Goal: Information Seeking & Learning: Learn about a topic

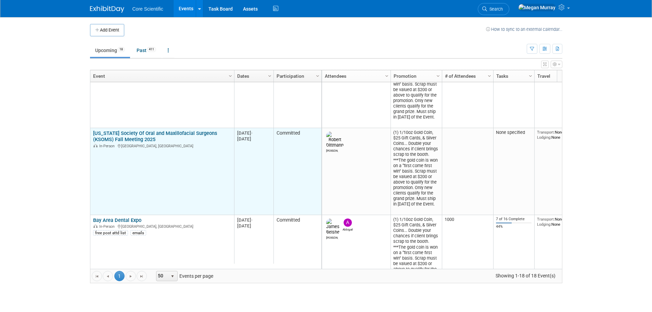
scroll to position [82, 0]
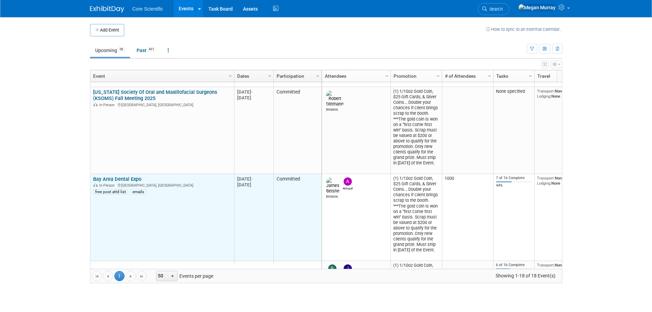
click at [132, 179] on link "Bay Area Dental Expo" at bounding box center [117, 179] width 48 height 6
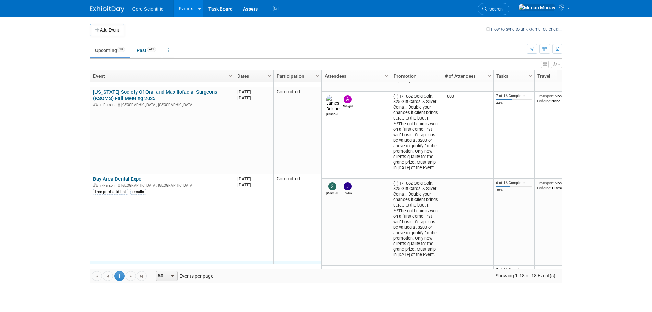
scroll to position [164, 0]
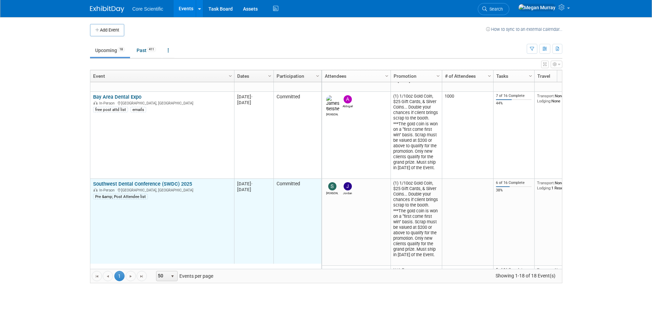
click at [129, 186] on link "Southwest Dental Conference (SWDC) 2025" at bounding box center [142, 184] width 99 height 6
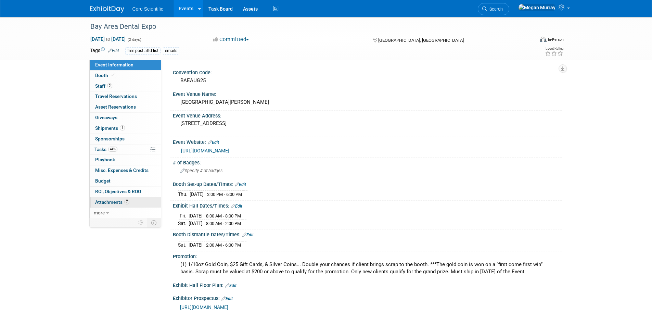
click at [120, 199] on span "Attachments 7" at bounding box center [112, 201] width 34 height 5
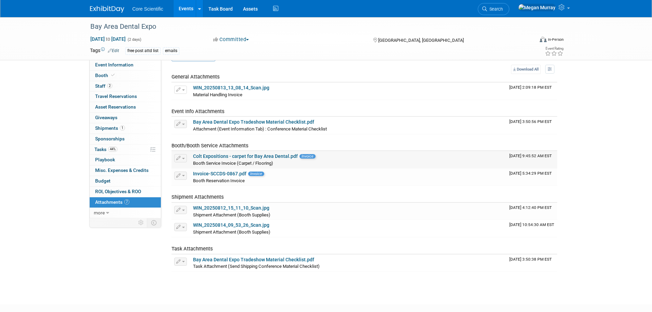
scroll to position [34, 0]
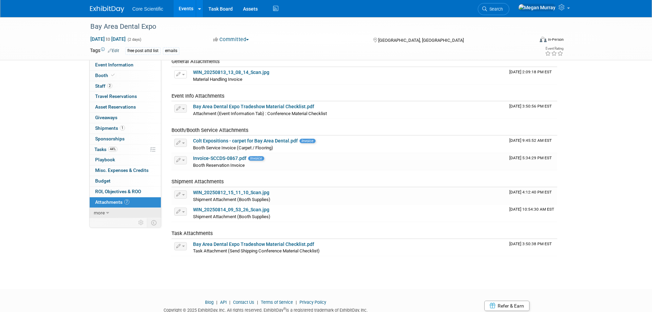
click at [96, 212] on span "more" at bounding box center [99, 212] width 11 height 5
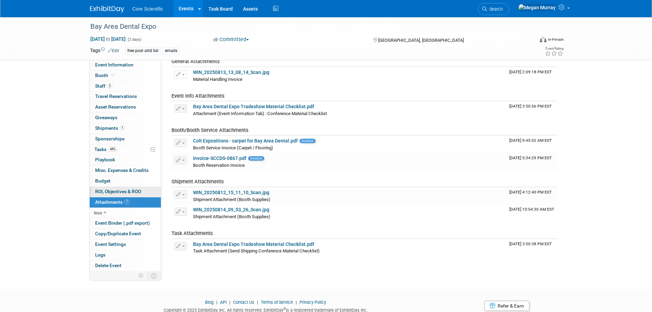
click at [118, 191] on span "ROI, Objectives & ROO 0" at bounding box center [118, 191] width 46 height 5
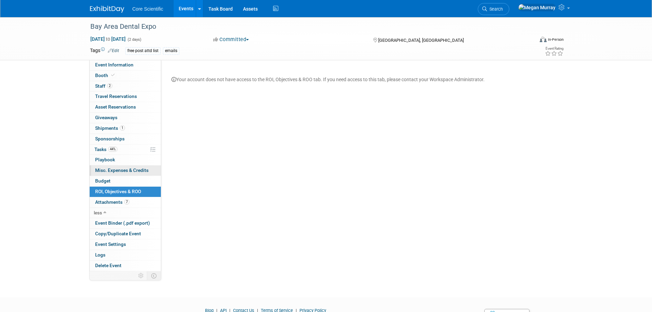
click at [116, 174] on link "0 Misc. Expenses & Credits 0" at bounding box center [125, 170] width 71 height 10
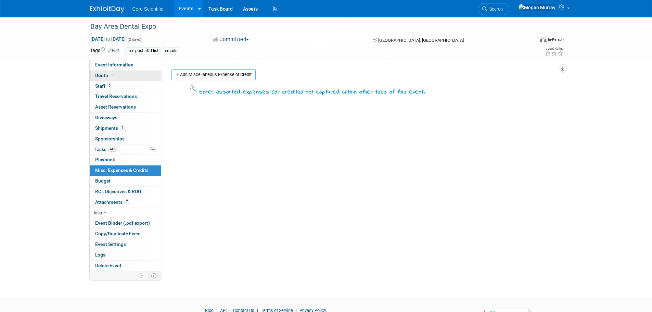
click at [139, 71] on link "Booth" at bounding box center [125, 76] width 71 height 10
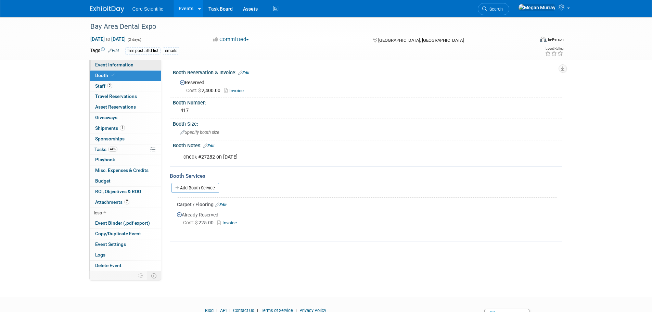
click at [137, 64] on link "Event Information" at bounding box center [125, 65] width 71 height 10
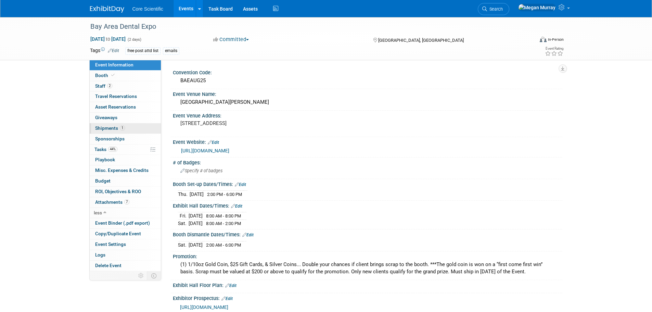
click at [126, 130] on link "1 Shipments 1" at bounding box center [125, 128] width 71 height 10
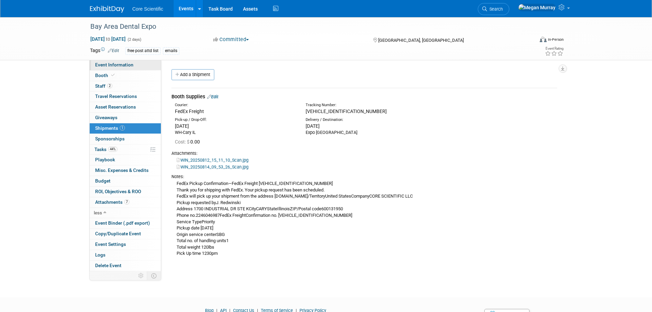
click at [129, 64] on span "Event Information" at bounding box center [114, 64] width 38 height 5
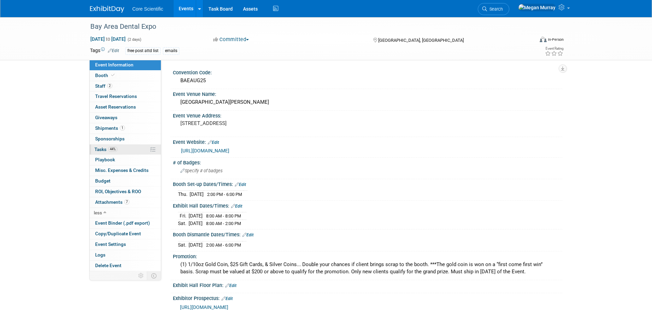
click at [125, 150] on link "44% Tasks 44%" at bounding box center [125, 149] width 71 height 10
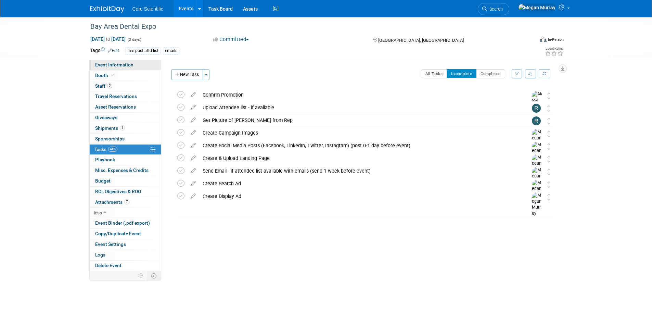
click at [126, 68] on link "Event Information" at bounding box center [125, 65] width 71 height 10
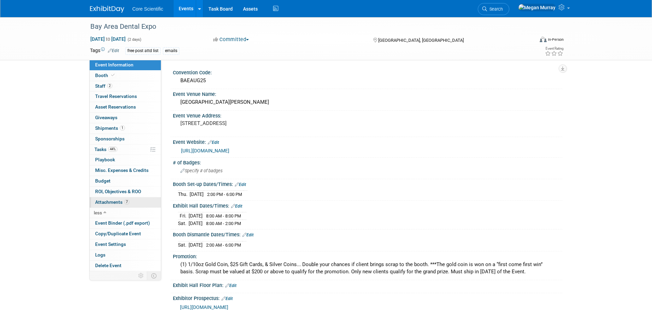
click at [131, 198] on link "7 Attachments 7" at bounding box center [125, 202] width 71 height 10
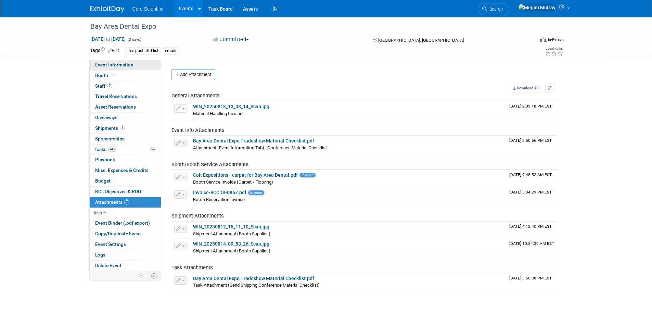
click at [145, 65] on link "Event Information" at bounding box center [125, 65] width 71 height 10
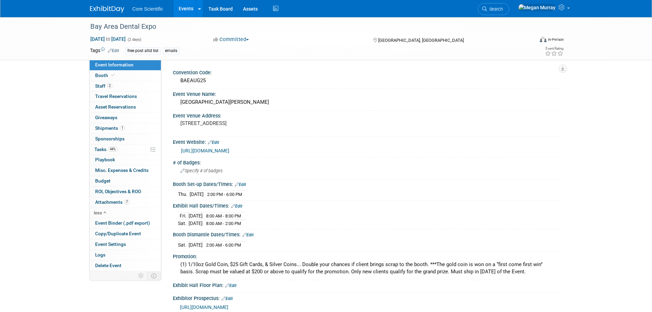
drag, startPoint x: 184, startPoint y: 48, endPoint x: 173, endPoint y: 52, distance: 11.3
click at [182, 49] on div "free post attd list emails" at bounding box center [304, 51] width 358 height 8
click at [171, 53] on div "emails" at bounding box center [171, 50] width 16 height 7
click at [127, 204] on span "7" at bounding box center [126, 201] width 5 height 5
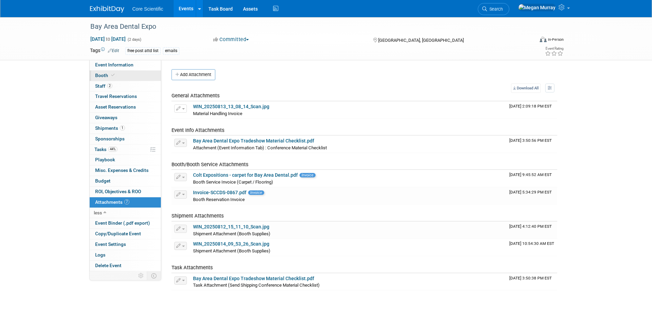
click at [119, 79] on link "Booth" at bounding box center [125, 76] width 71 height 10
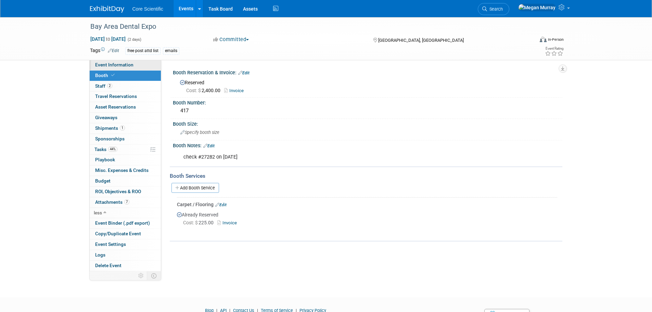
click at [123, 65] on span "Event Information" at bounding box center [114, 64] width 38 height 5
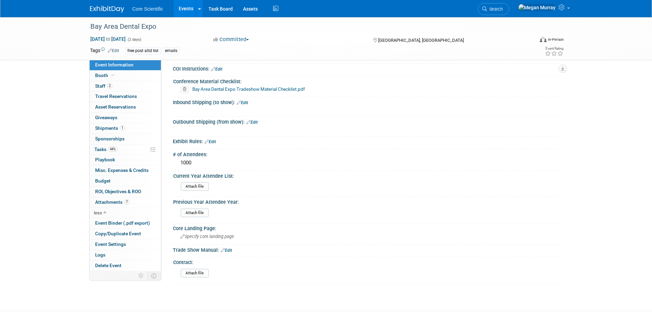
scroll to position [650, 0]
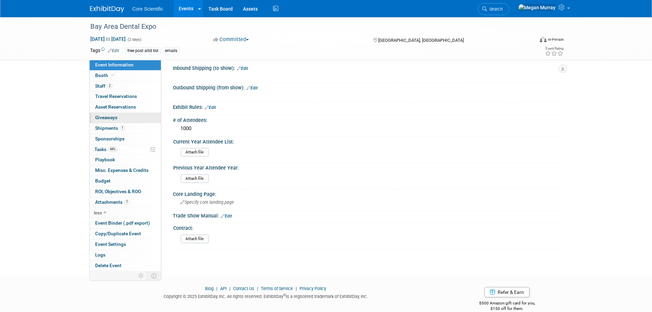
drag, startPoint x: 211, startPoint y: 120, endPoint x: 153, endPoint y: 123, distance: 57.2
click at [109, 52] on icon at bounding box center [110, 50] width 4 height 4
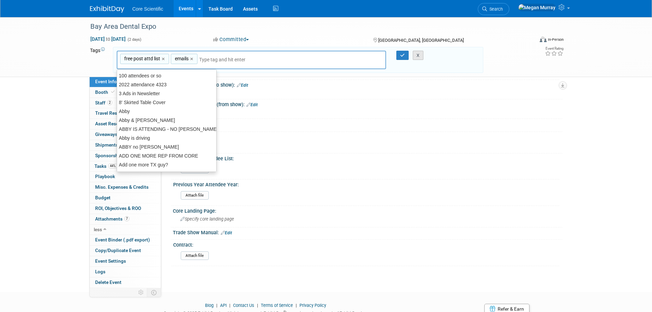
click at [420, 59] on button "X" at bounding box center [418, 56] width 11 height 10
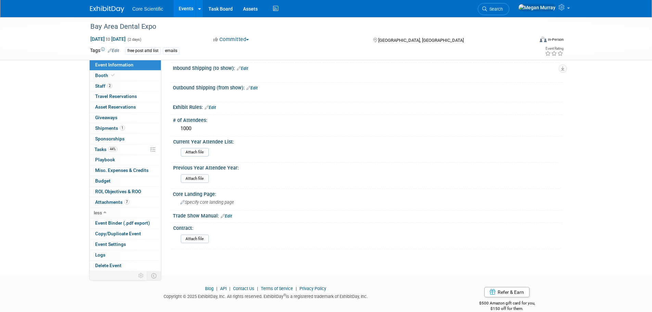
click at [117, 66] on span "Event Information" at bounding box center [114, 64] width 38 height 5
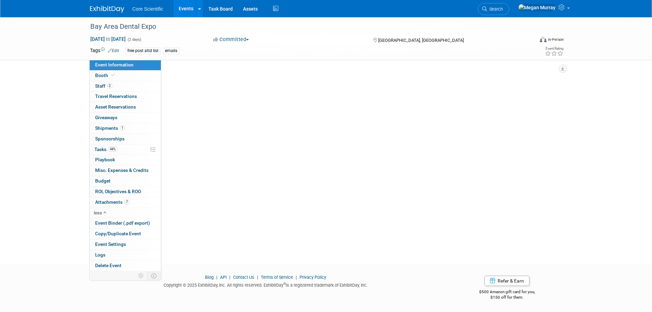
scroll to position [0, 0]
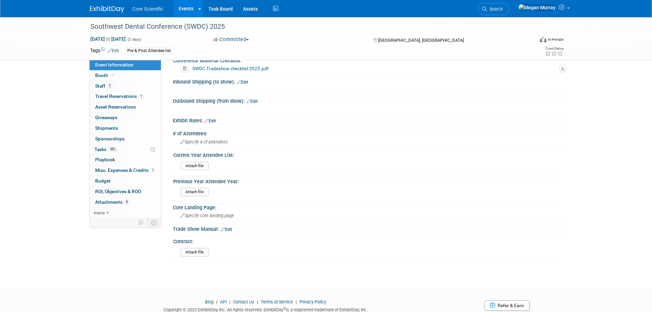
scroll to position [377, 0]
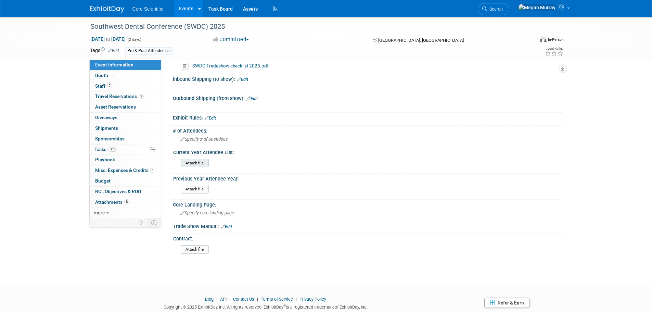
click at [203, 165] on input "file" at bounding box center [161, 163] width 93 height 8
click at [136, 203] on link "8 Attachments 8" at bounding box center [125, 202] width 71 height 10
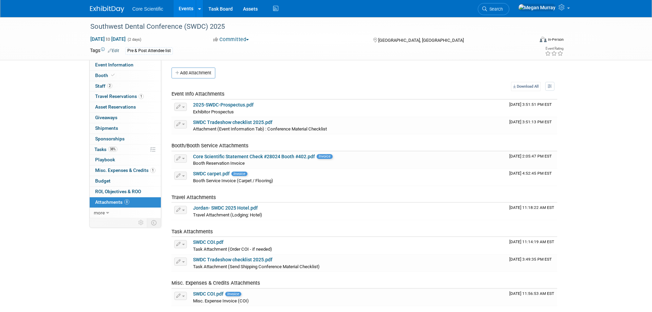
scroll to position [0, 0]
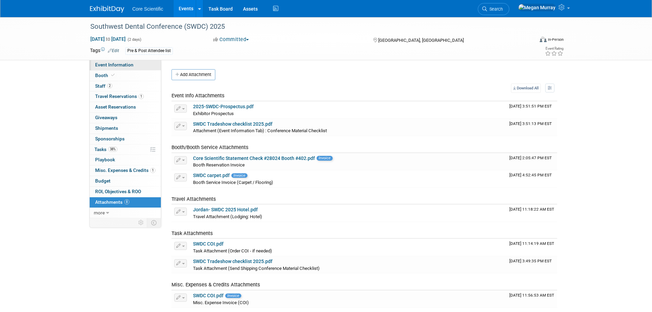
click at [106, 68] on link "Event Information" at bounding box center [125, 65] width 71 height 10
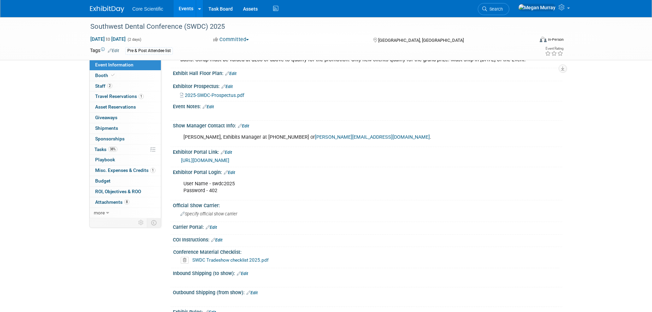
scroll to position [171, 0]
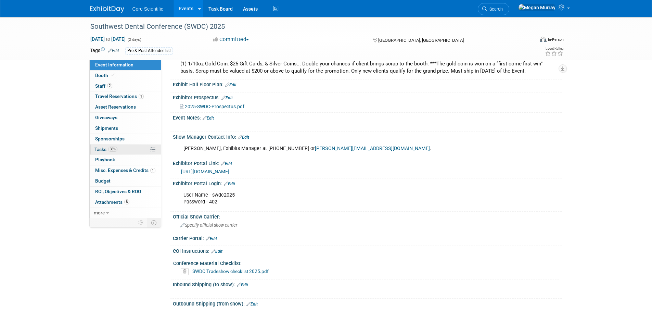
click at [122, 147] on link "38% Tasks 38%" at bounding box center [125, 149] width 71 height 10
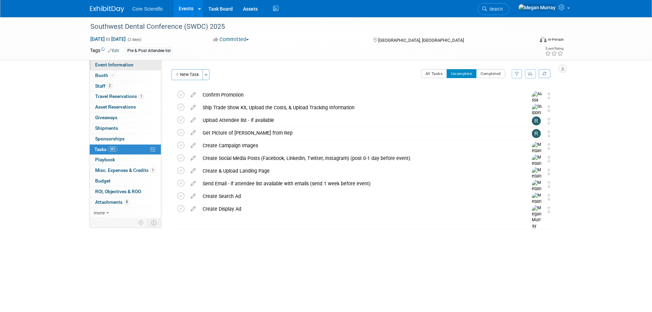
click at [110, 63] on span "Event Information" at bounding box center [114, 64] width 38 height 5
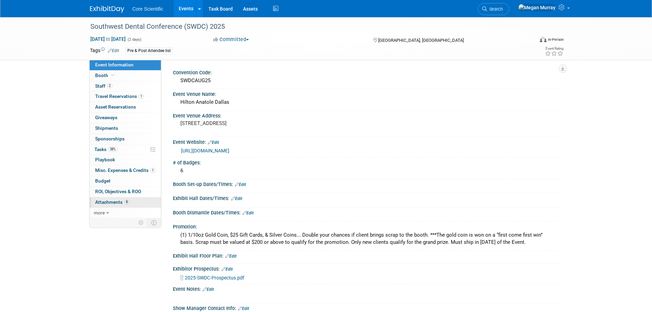
click at [122, 203] on span "Attachments 8" at bounding box center [112, 201] width 34 height 5
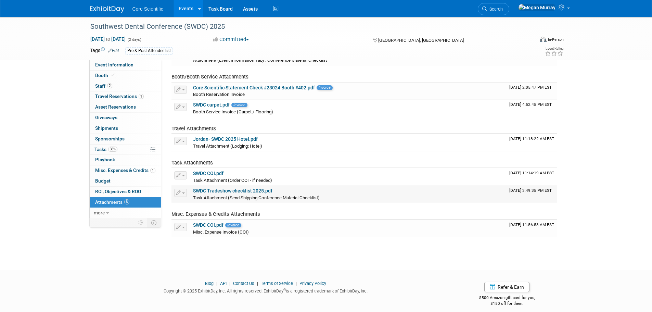
scroll to position [77, 0]
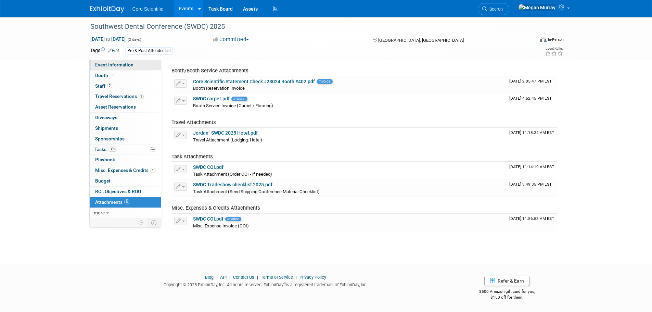
click at [128, 63] on span "Event Information" at bounding box center [114, 64] width 38 height 5
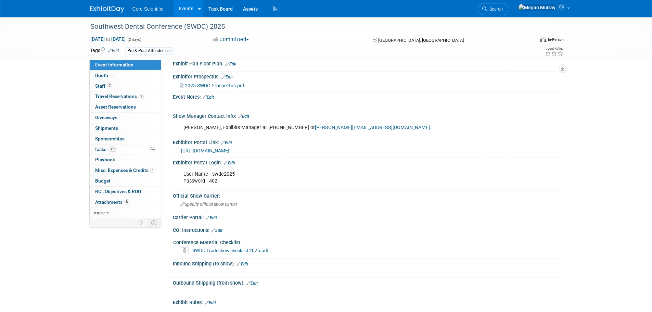
scroll to position [205, 0]
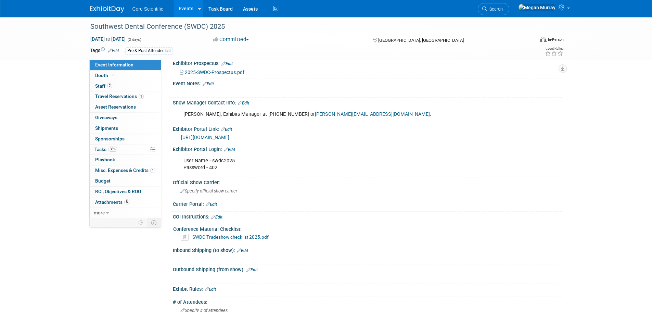
click at [72, 265] on div "Southwest Dental Conference (SWDC) 2025 Aug 22, 2025 to Aug 23, 2025 (2 days) A…" at bounding box center [326, 128] width 652 height 633
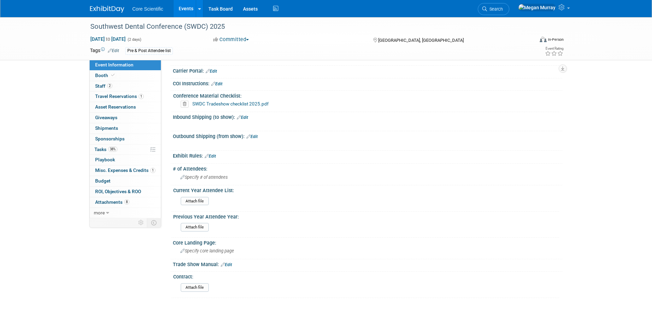
scroll to position [377, 0]
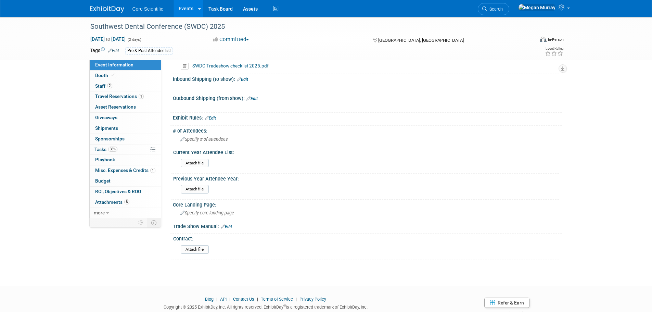
click at [180, 7] on link "Events" at bounding box center [186, 8] width 25 height 17
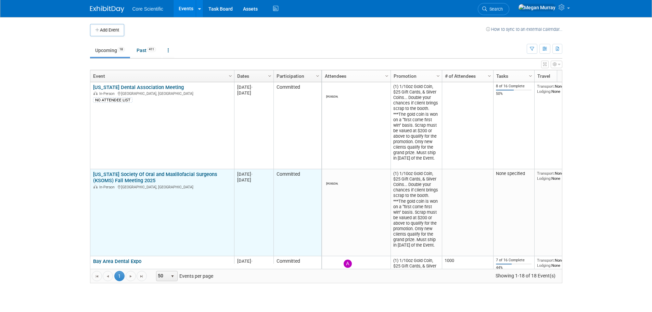
scroll to position [82, 0]
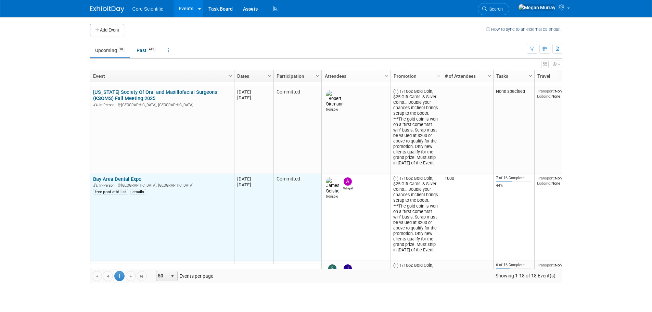
click at [122, 177] on link "Bay Area Dental Expo" at bounding box center [117, 179] width 48 height 6
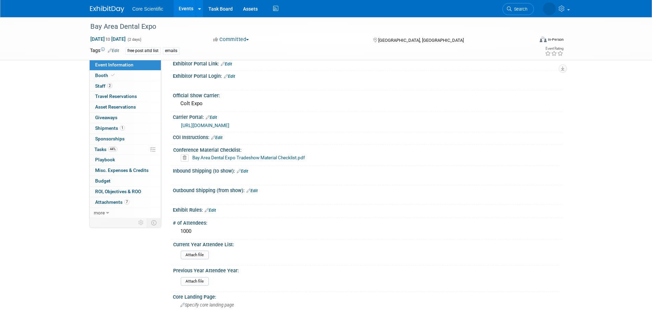
scroll to position [650, 0]
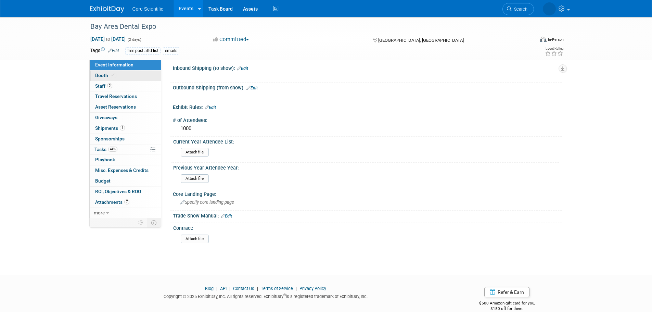
click at [121, 74] on link "Booth" at bounding box center [125, 76] width 71 height 10
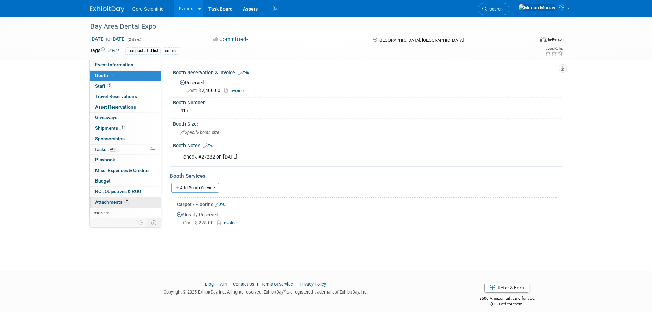
click at [129, 202] on link "7 Attachments 7" at bounding box center [125, 202] width 71 height 10
